Goal: Task Accomplishment & Management: Use online tool/utility

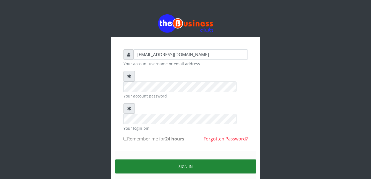
click at [181, 160] on button "Sign in" at bounding box center [185, 167] width 141 height 14
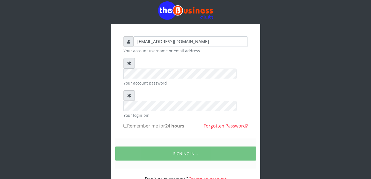
scroll to position [19, 0]
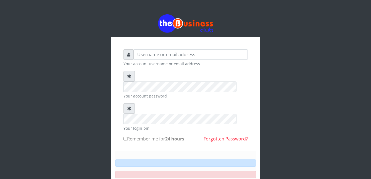
scroll to position [19, 0]
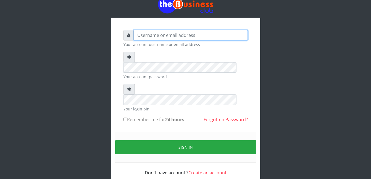
click at [158, 37] on input "text" at bounding box center [191, 35] width 114 height 10
type input "[EMAIL_ADDRESS][DOMAIN_NAME]"
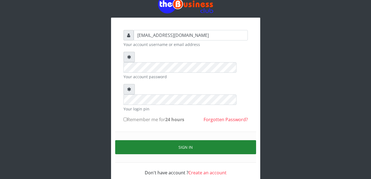
click at [229, 140] on button "Sign in" at bounding box center [185, 147] width 141 height 14
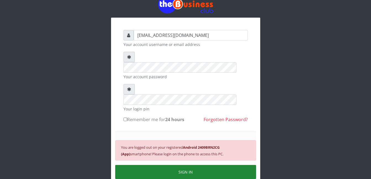
click at [156, 165] on button "SIGN IN" at bounding box center [185, 172] width 141 height 14
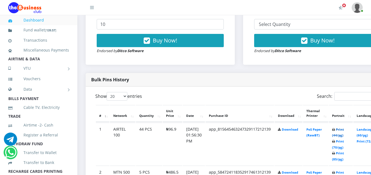
click at [344, 131] on link "Print (44/pg)" at bounding box center [338, 133] width 12 height 10
